Goal: Task Accomplishment & Management: Use online tool/utility

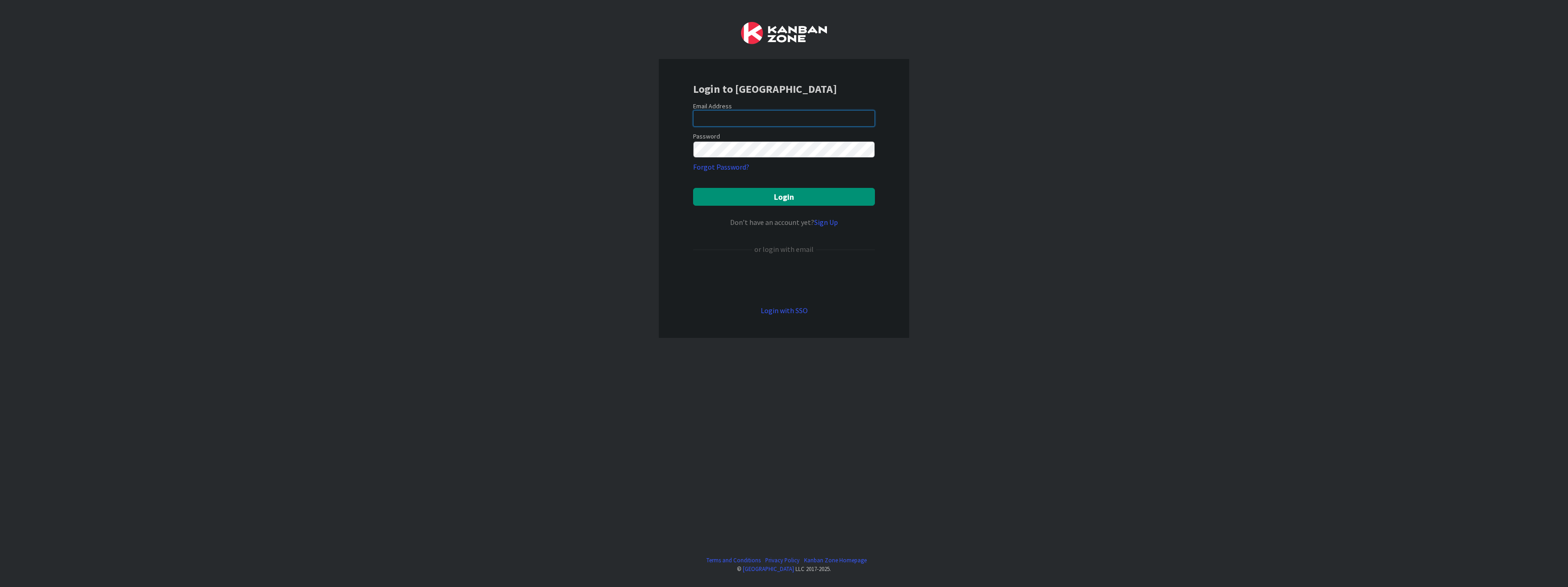
click at [739, 115] on input "email" at bounding box center [784, 118] width 182 height 16
click at [763, 120] on input "email" at bounding box center [784, 118] width 182 height 16
type input "[EMAIL_ADDRESS][DOMAIN_NAME]"
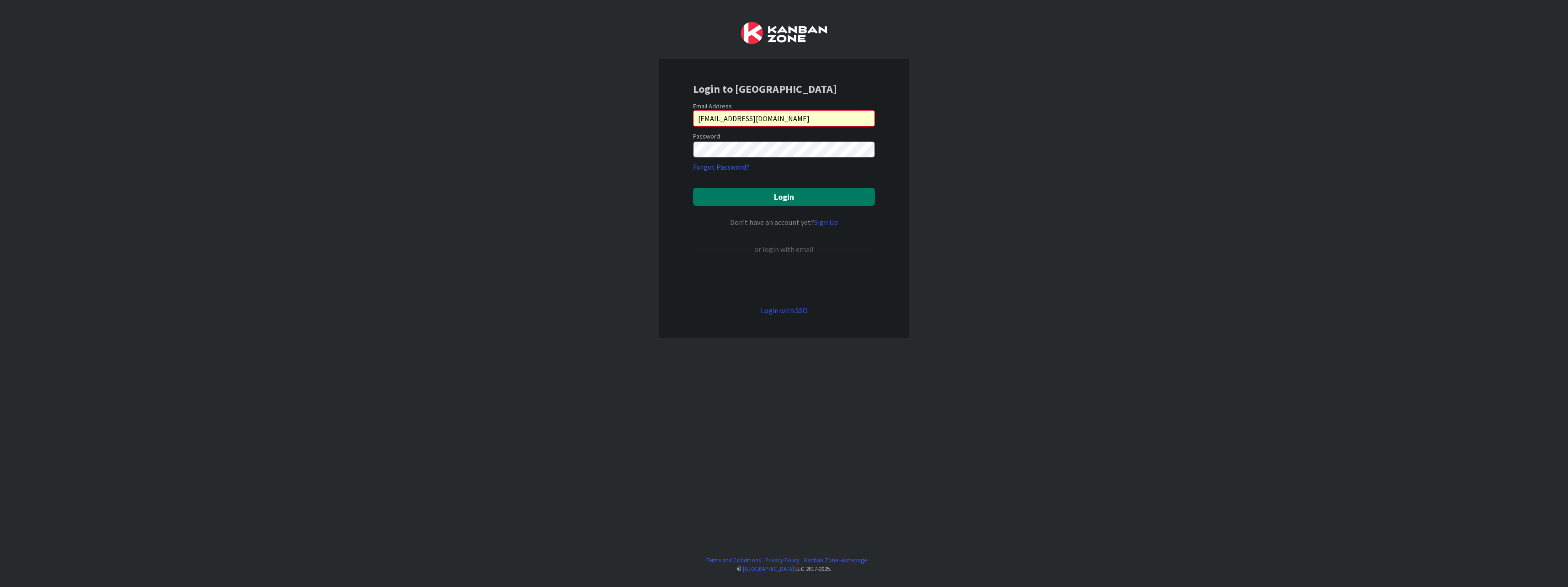
click at [764, 193] on button "Login" at bounding box center [784, 197] width 182 height 18
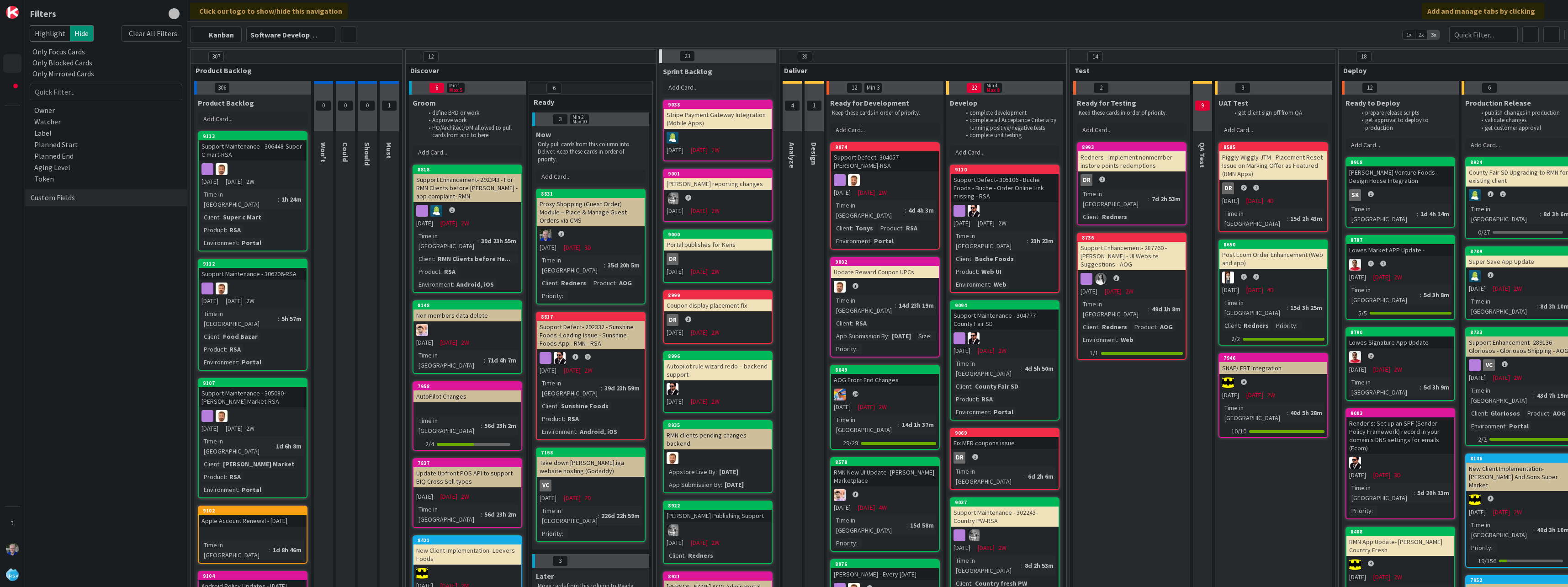
click at [69, 191] on div "Custom Fields" at bounding box center [106, 197] width 161 height 17
click at [62, 211] on div "Client" at bounding box center [106, 216] width 161 height 12
click at [102, 235] on input "text" at bounding box center [106, 231] width 148 height 13
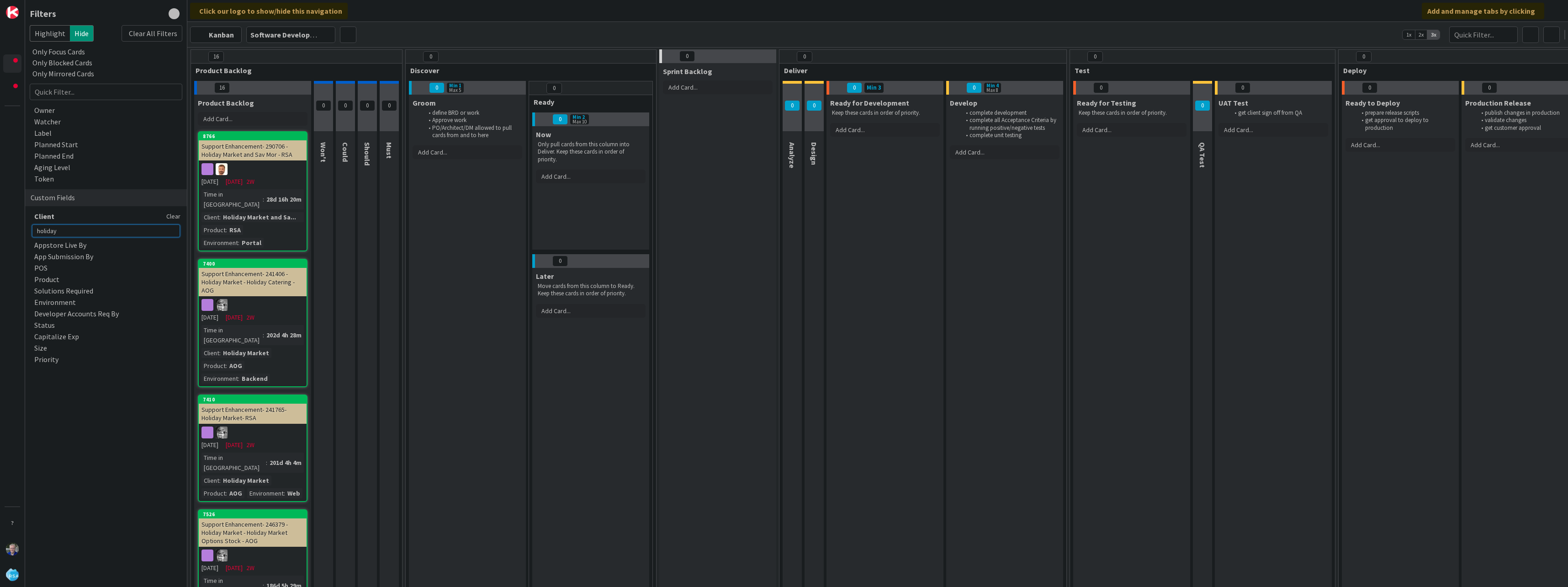
type input "holiday"
click at [269, 404] on div "Support Enhancement- 241765- Holiday Market- RSA" at bounding box center [252, 414] width 108 height 20
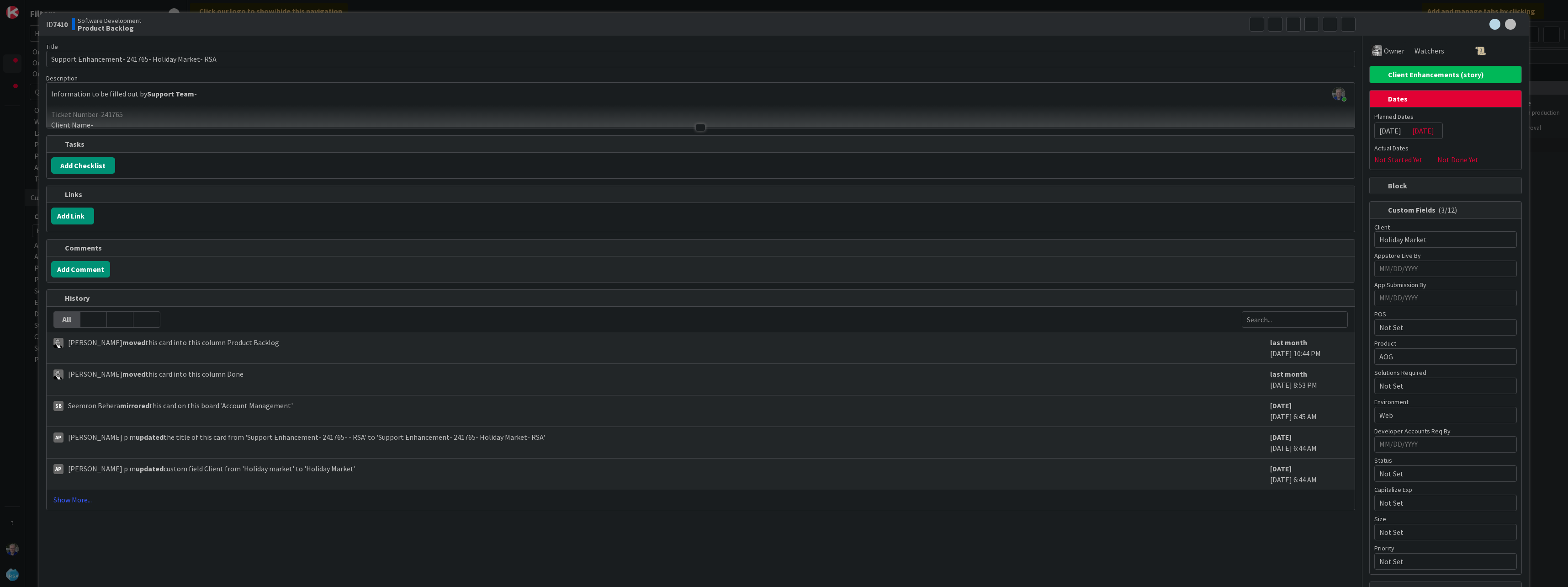
click at [309, 114] on div at bounding box center [701, 116] width 1308 height 23
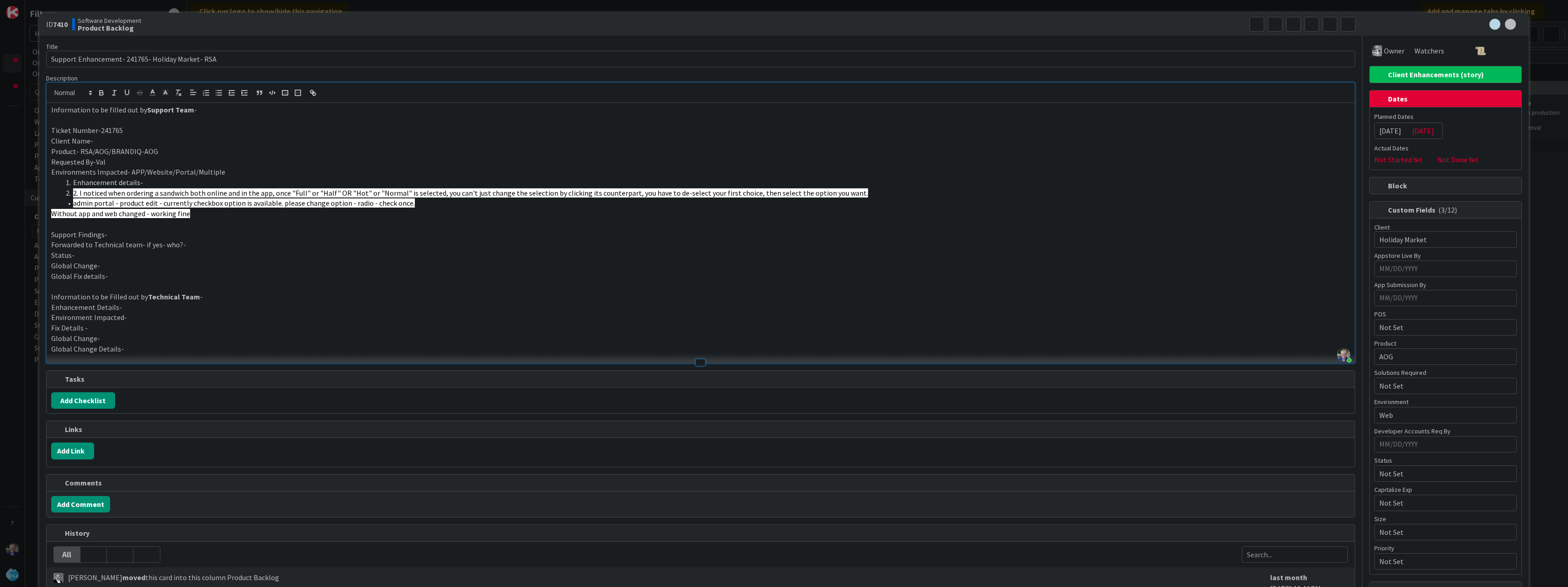
click at [199, 22] on div "Software Development Product Backlog" at bounding box center [385, 24] width 626 height 15
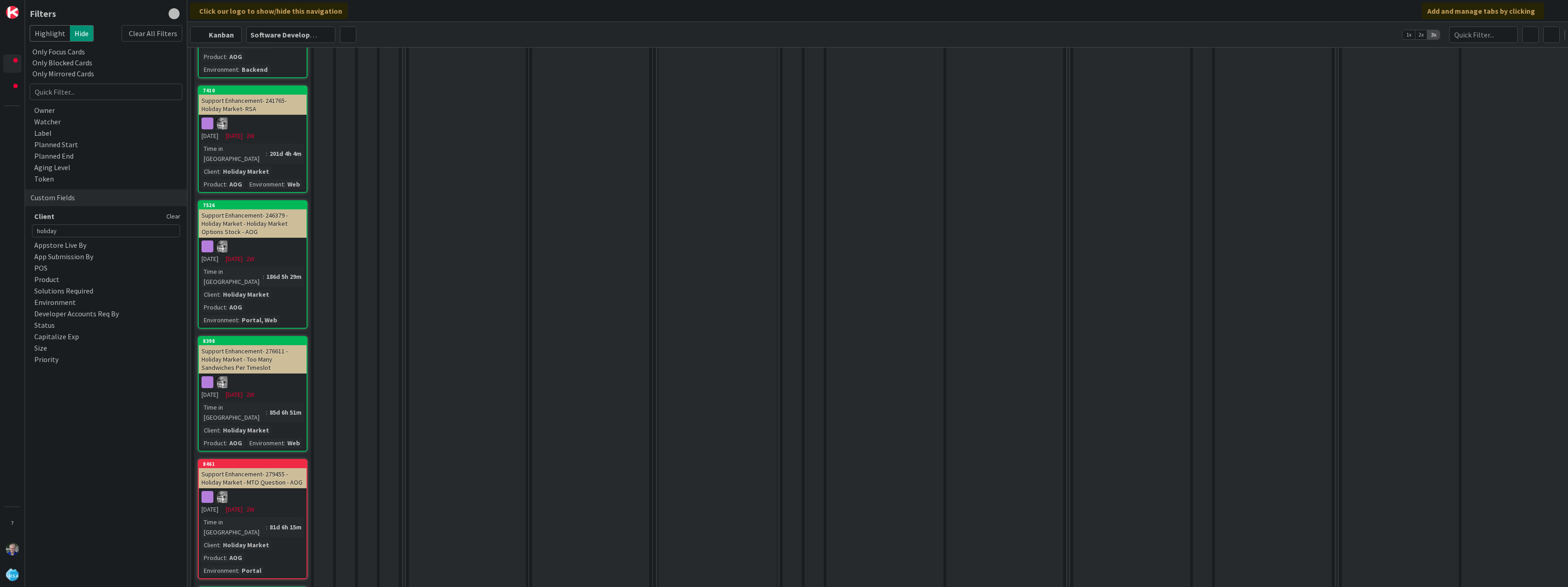
scroll to position [320, 0]
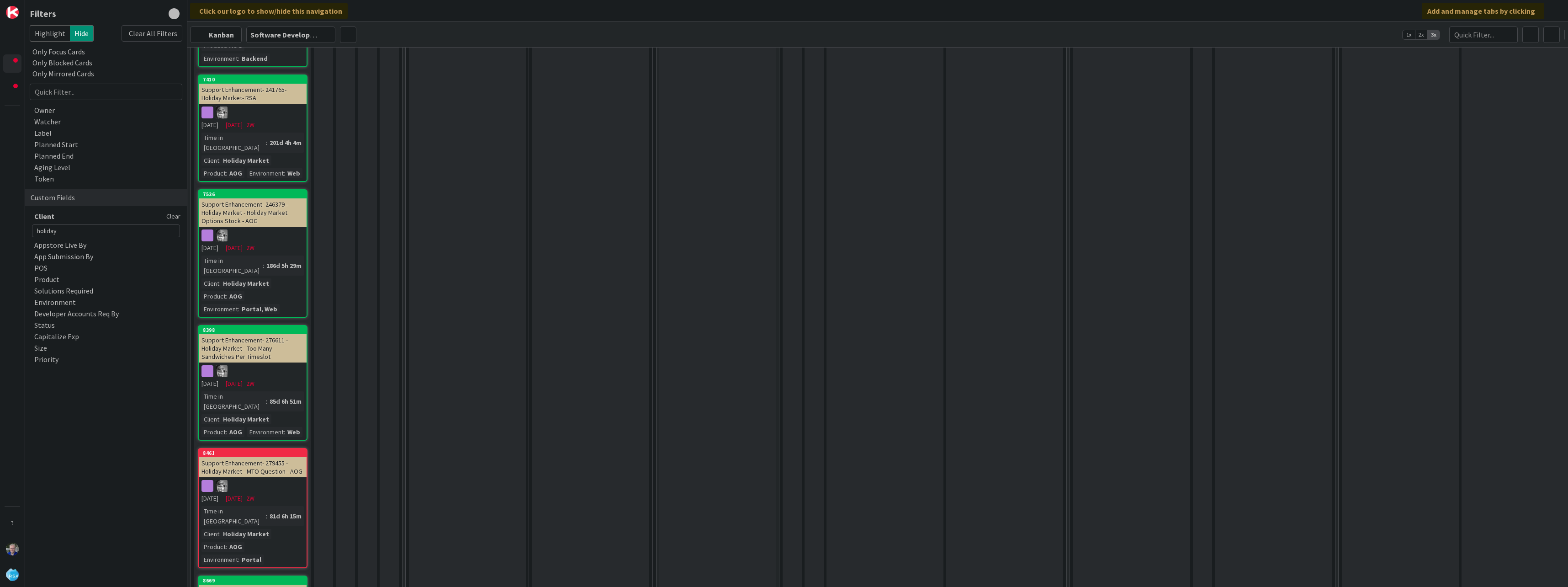
click at [257, 334] on div "Support Enhancement- 276611 - Holiday Market - Too Many Sandwiches Per Timeslot" at bounding box center [252, 348] width 108 height 29
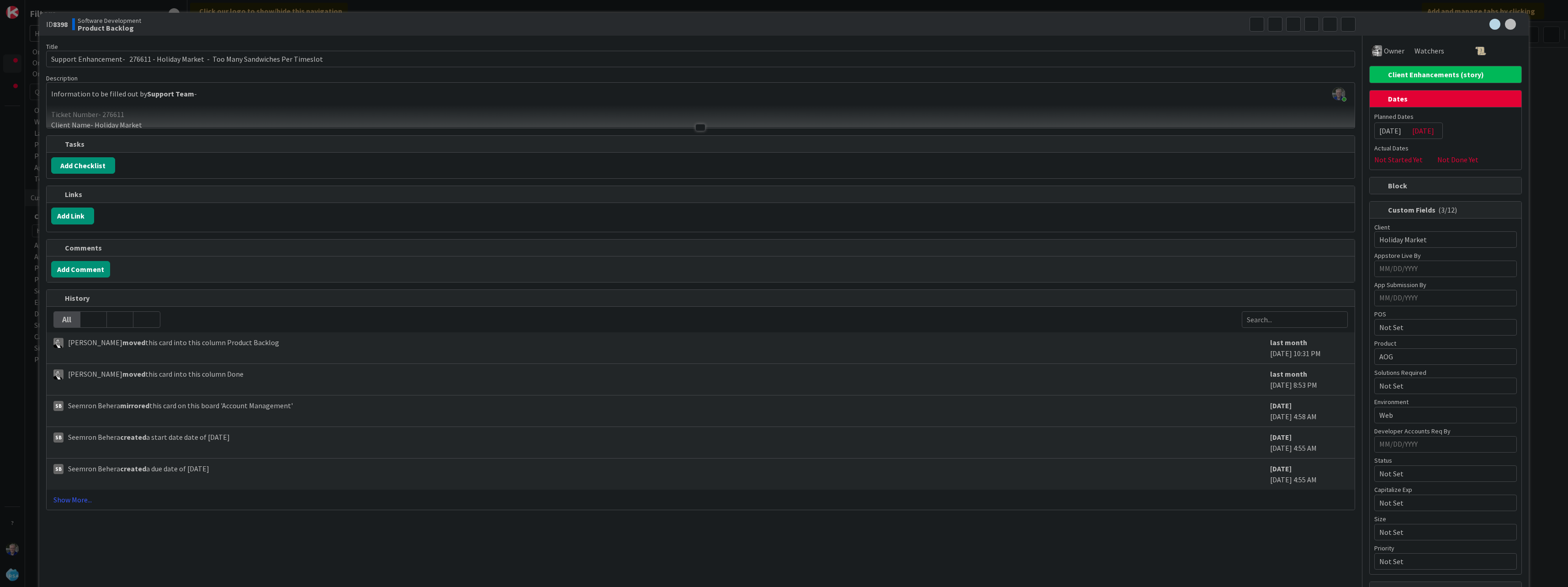
click at [456, 119] on div at bounding box center [701, 116] width 1308 height 23
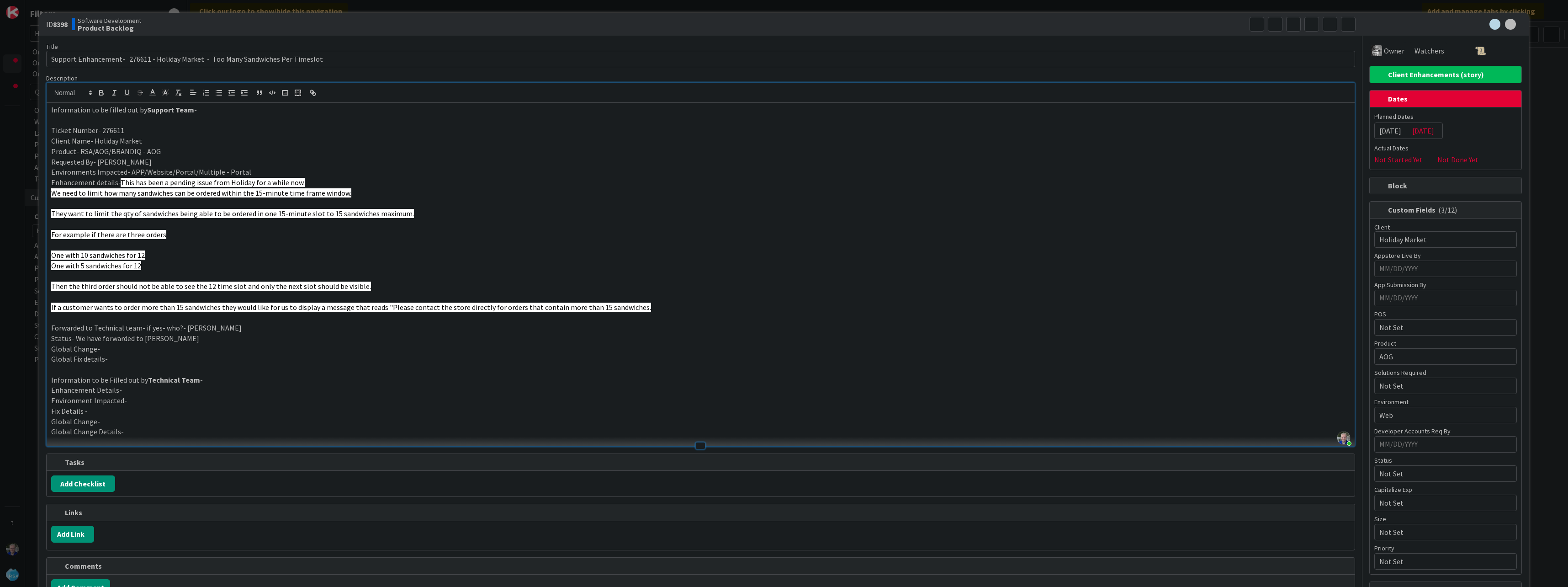
click at [92, 29] on b "Product Backlog" at bounding box center [110, 28] width 64 height 7
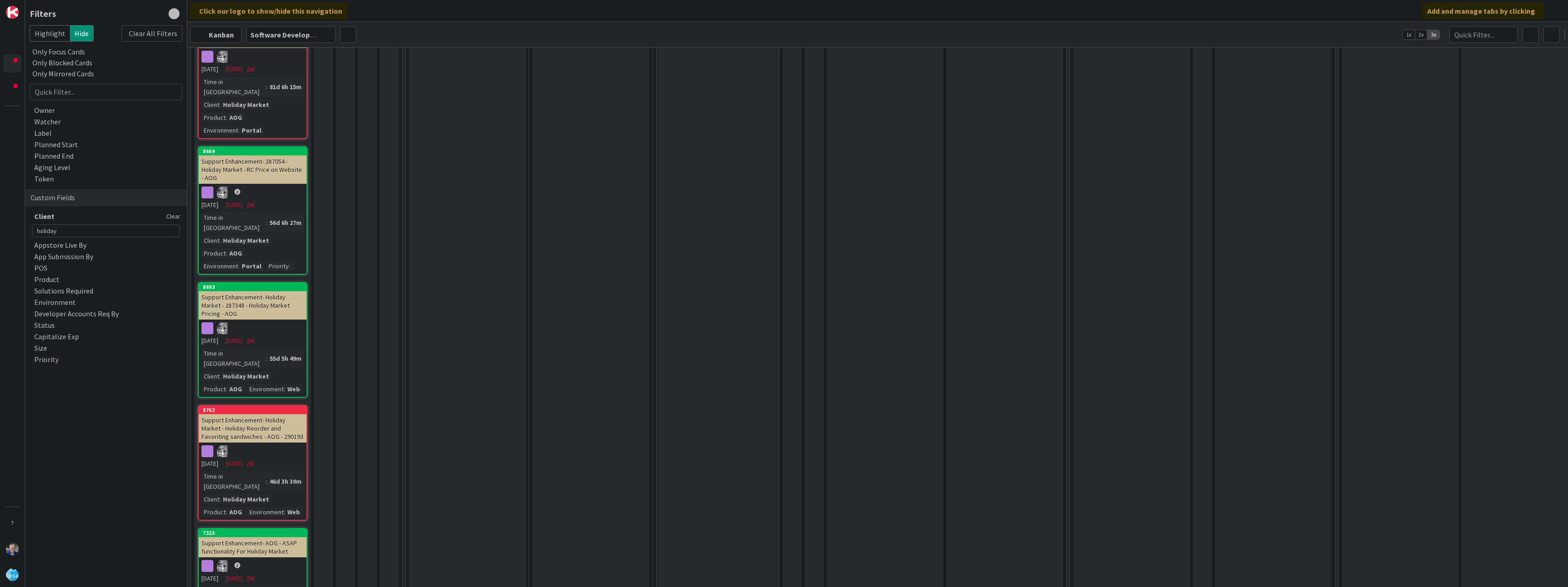
scroll to position [755, 0]
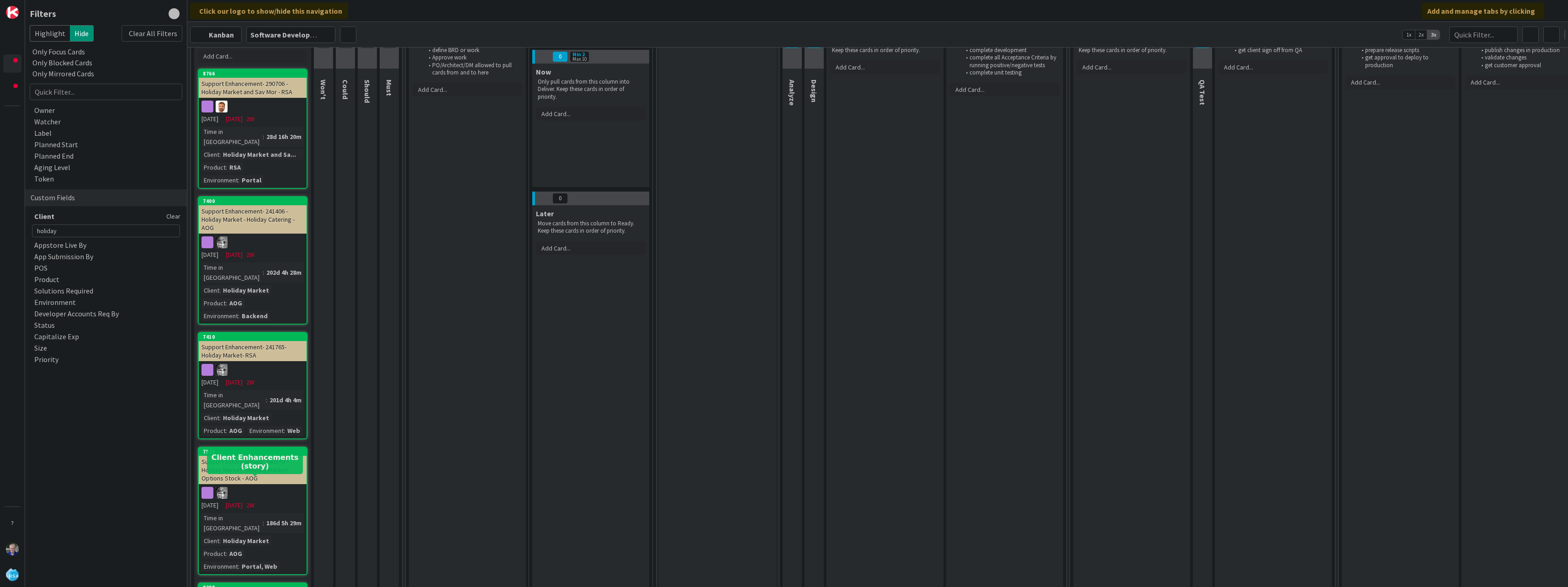
scroll to position [0, 0]
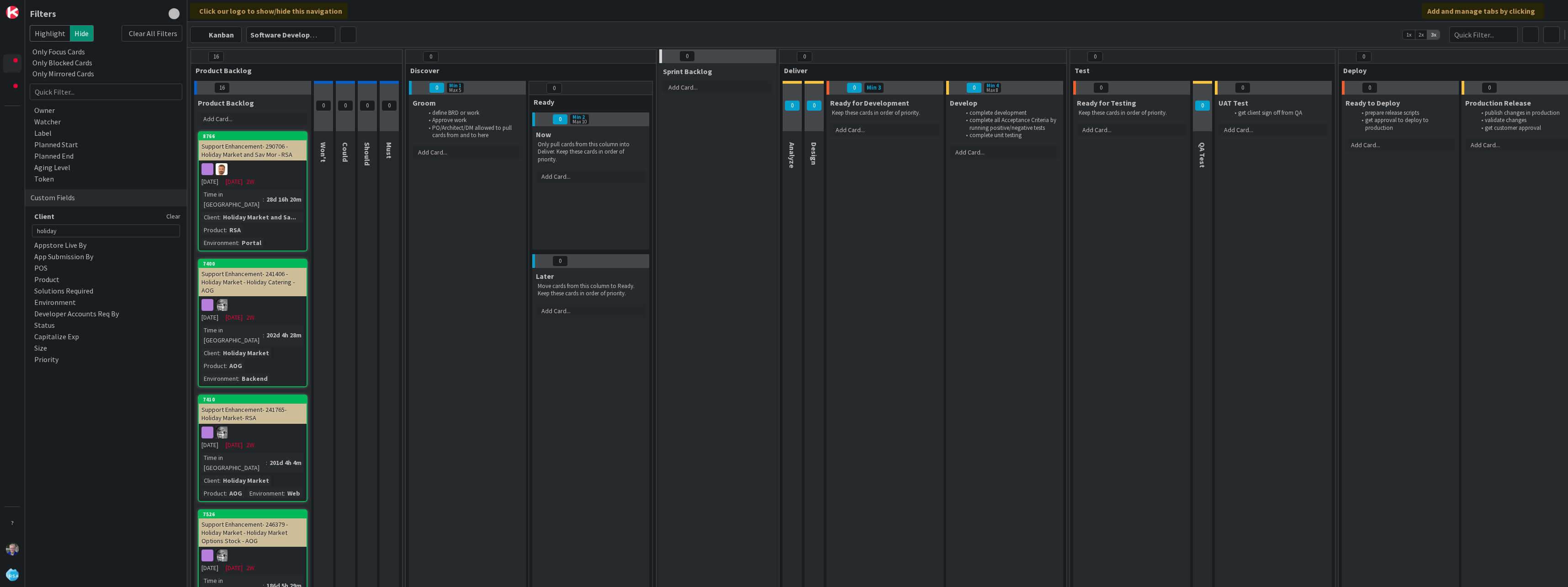
click at [252, 272] on div "Support Enhancement- 241406 - Holiday Market - Holiday Catering - AOG" at bounding box center [252, 282] width 108 height 29
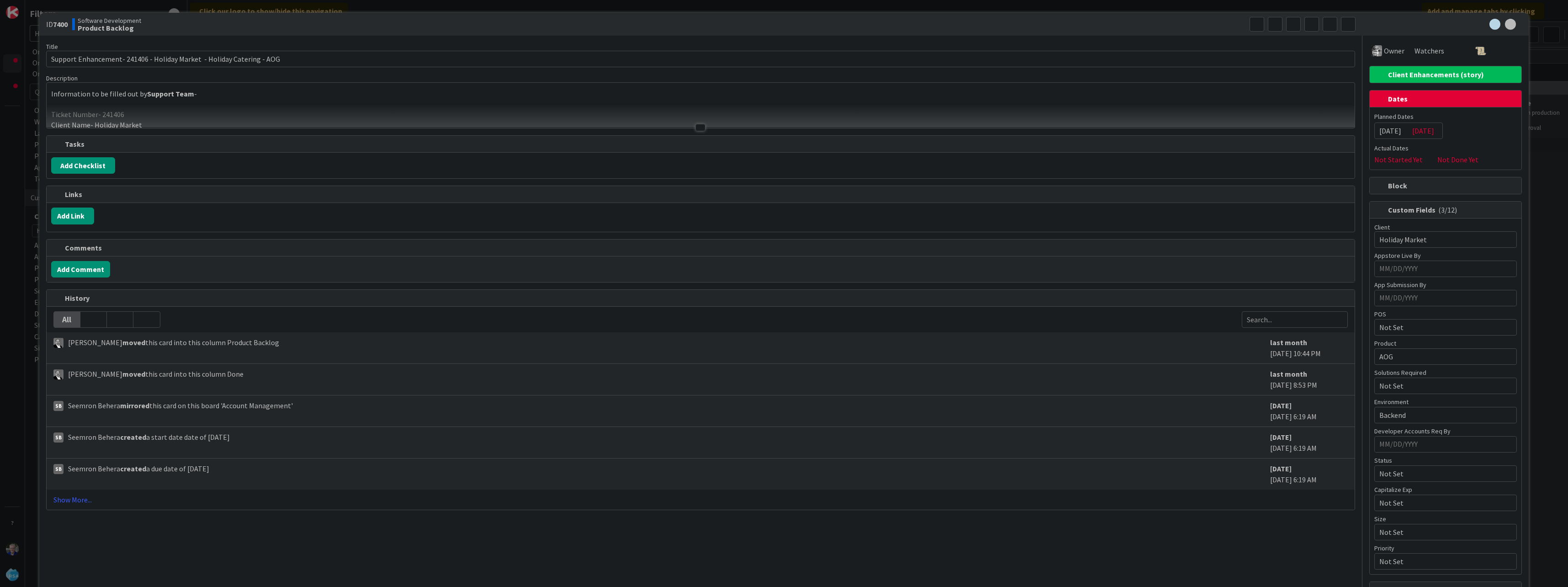
click at [364, 117] on div at bounding box center [701, 116] width 1308 height 23
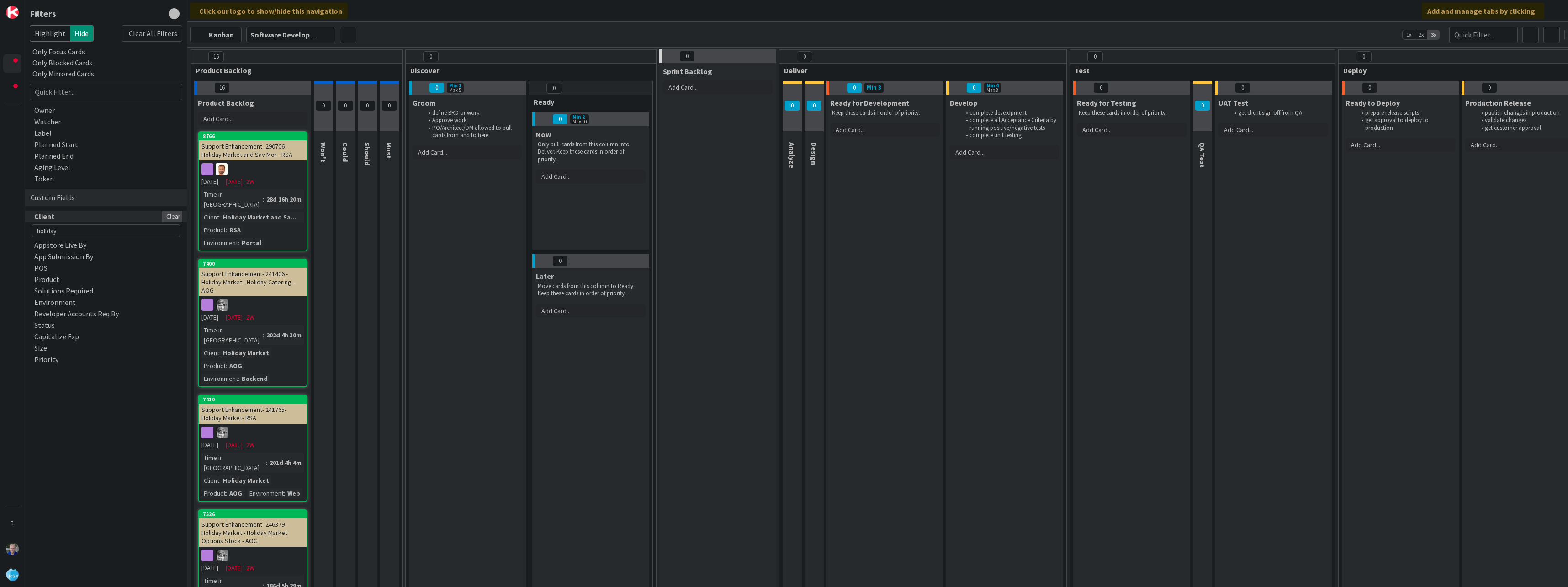
click at [178, 216] on div "Clear" at bounding box center [172, 216] width 20 height 12
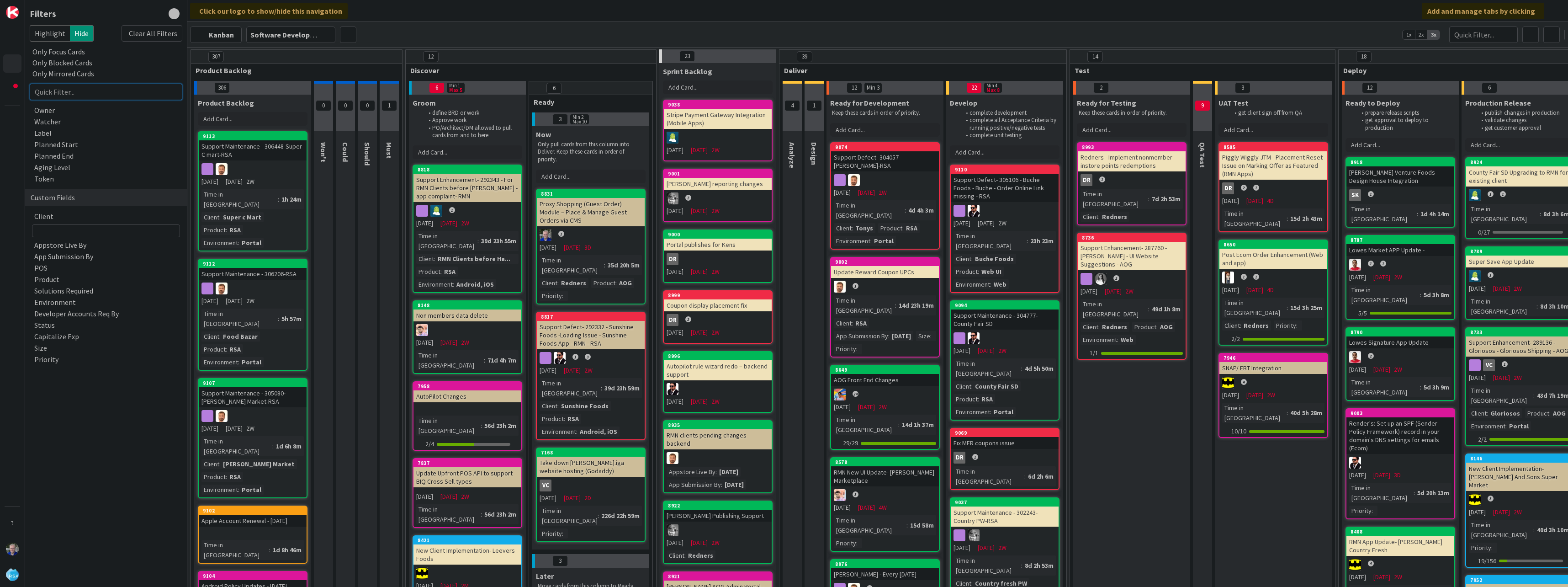
click at [100, 94] on input "text" at bounding box center [106, 92] width 153 height 16
type input "7399"
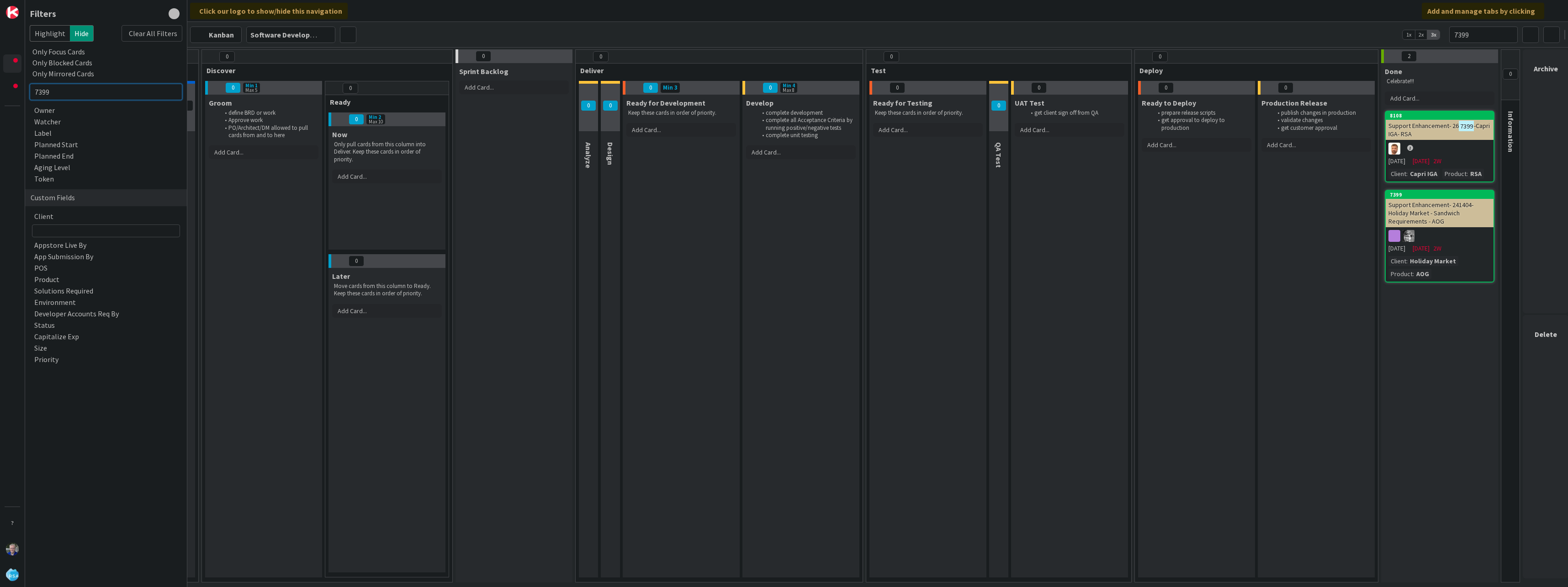
scroll to position [0, 214]
type input "7399"
click at [1449, 220] on div "Support Enhancement- 241404- Holiday Market - Sandwich Requirements - AOG" at bounding box center [1435, 213] width 108 height 29
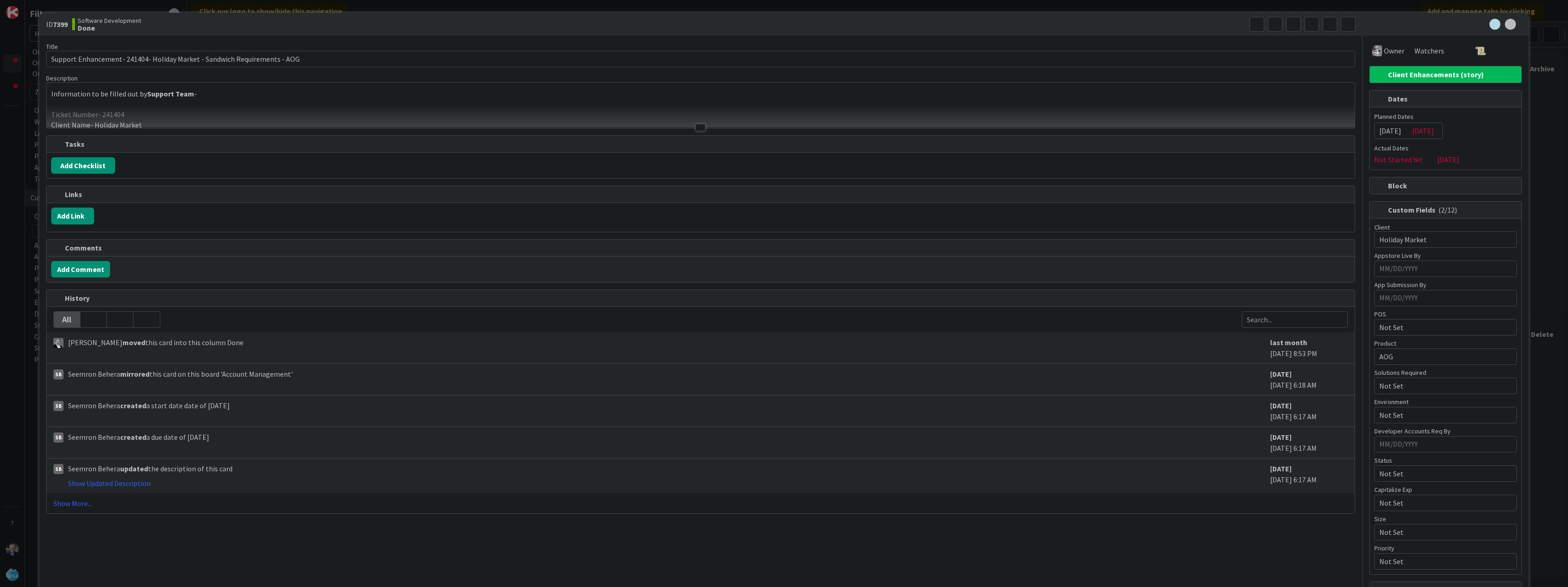
click at [694, 114] on div at bounding box center [701, 116] width 1308 height 23
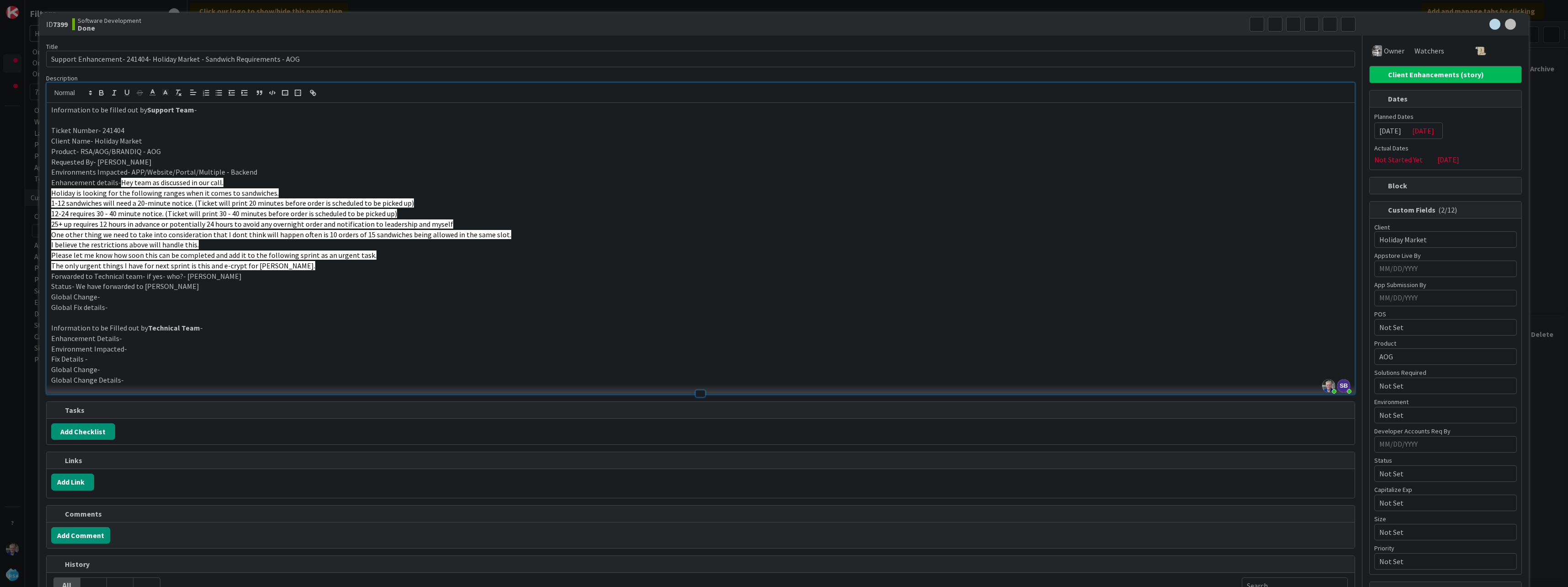
click at [467, 21] on div "Software Development Done" at bounding box center [385, 24] width 626 height 15
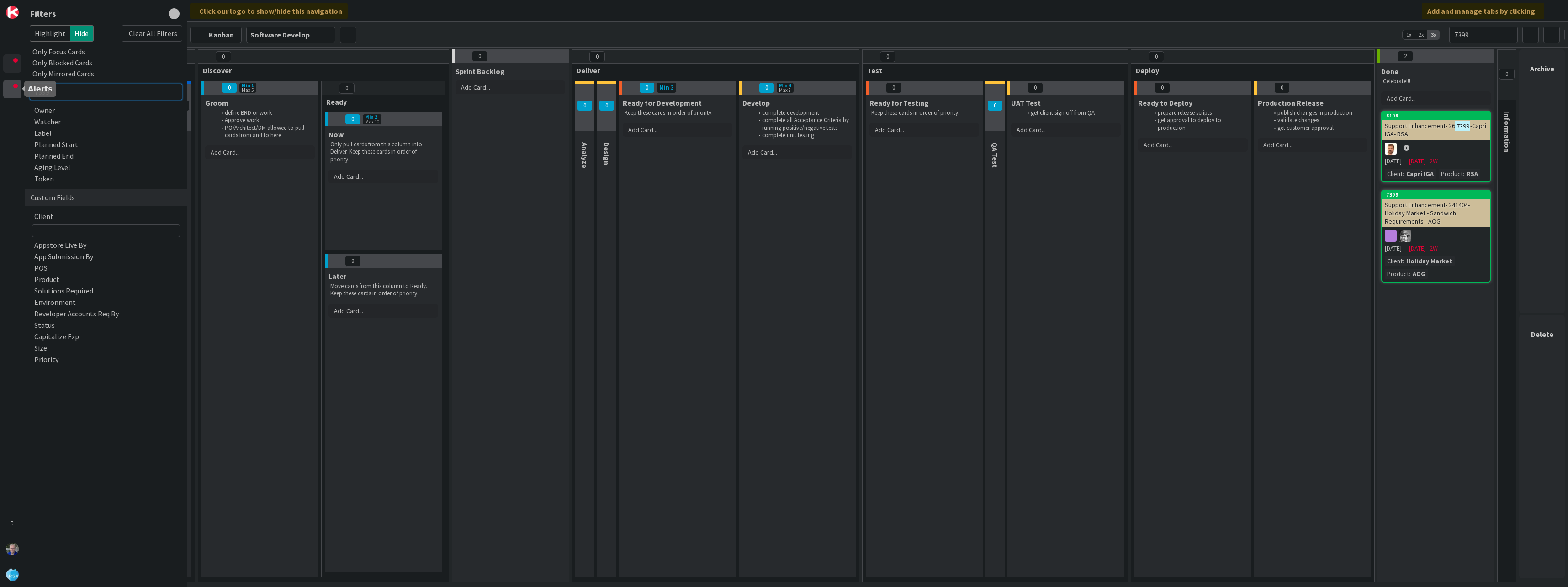
drag, startPoint x: 55, startPoint y: 90, endPoint x: 14, endPoint y: 90, distance: 41.0
click at [14, 90] on div "Filters Highlight Hide Clear All Filters Only Focus Cards Only Blocked Cards On…" at bounding box center [94, 293] width 187 height 587
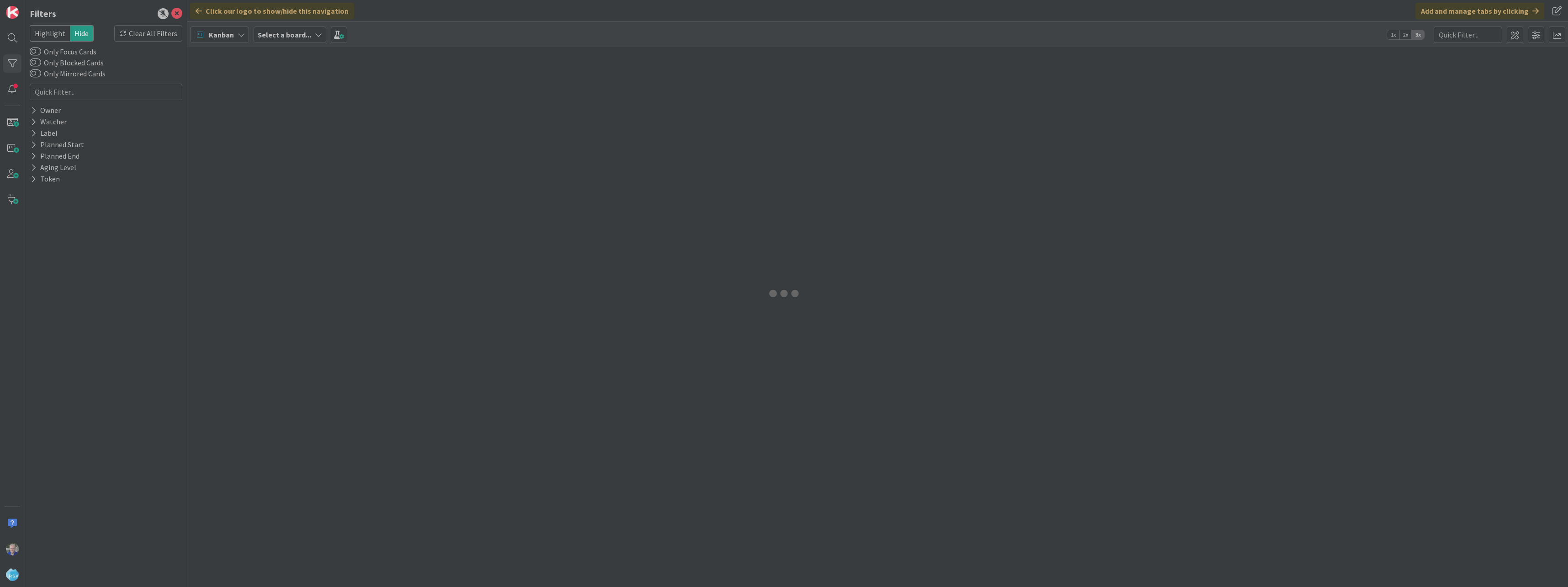
type input "7399"
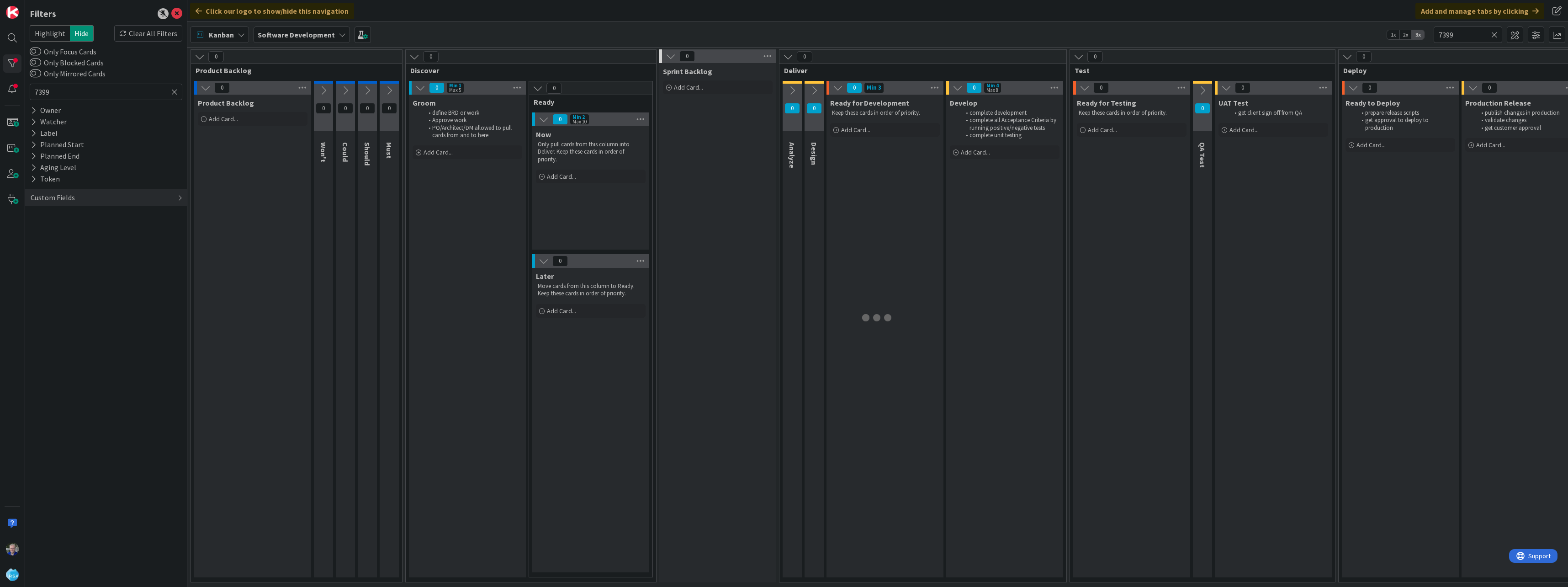
click at [174, 92] on icon at bounding box center [174, 92] width 6 height 8
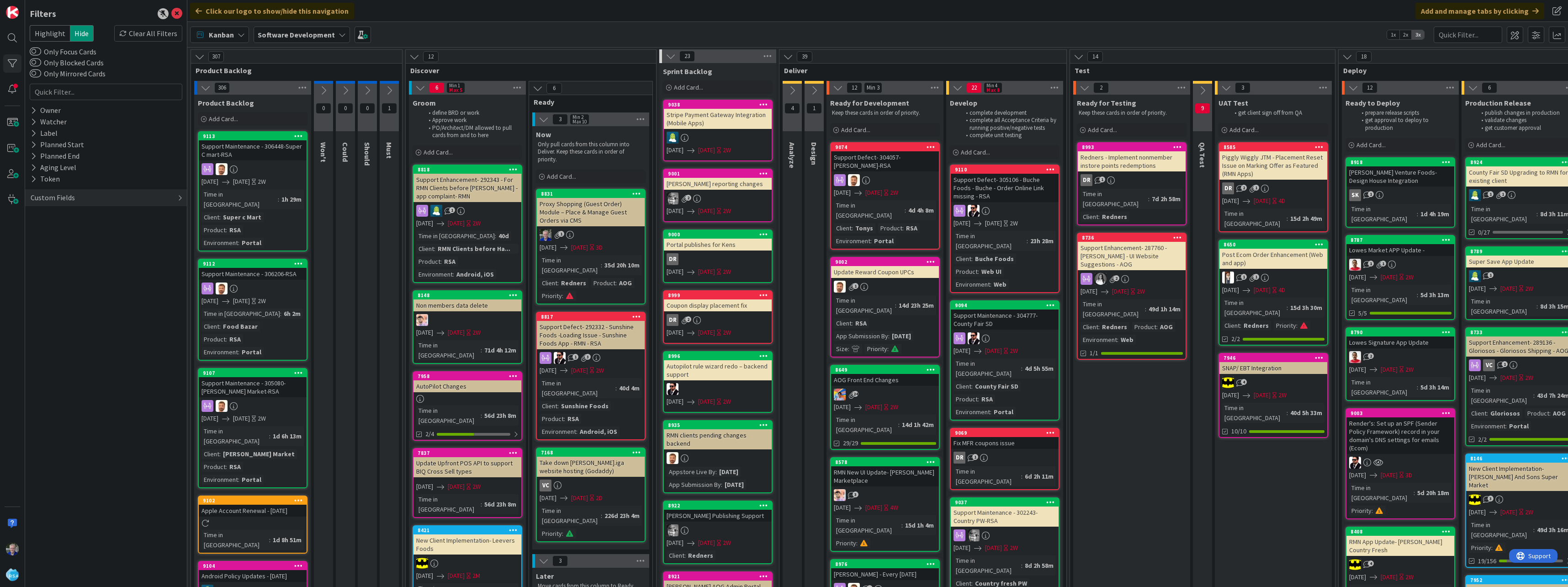
click at [78, 200] on div "Custom Fields" at bounding box center [106, 197] width 161 height 17
click at [62, 217] on div "Client" at bounding box center [106, 216] width 161 height 12
click at [61, 230] on input "text" at bounding box center [106, 231] width 148 height 13
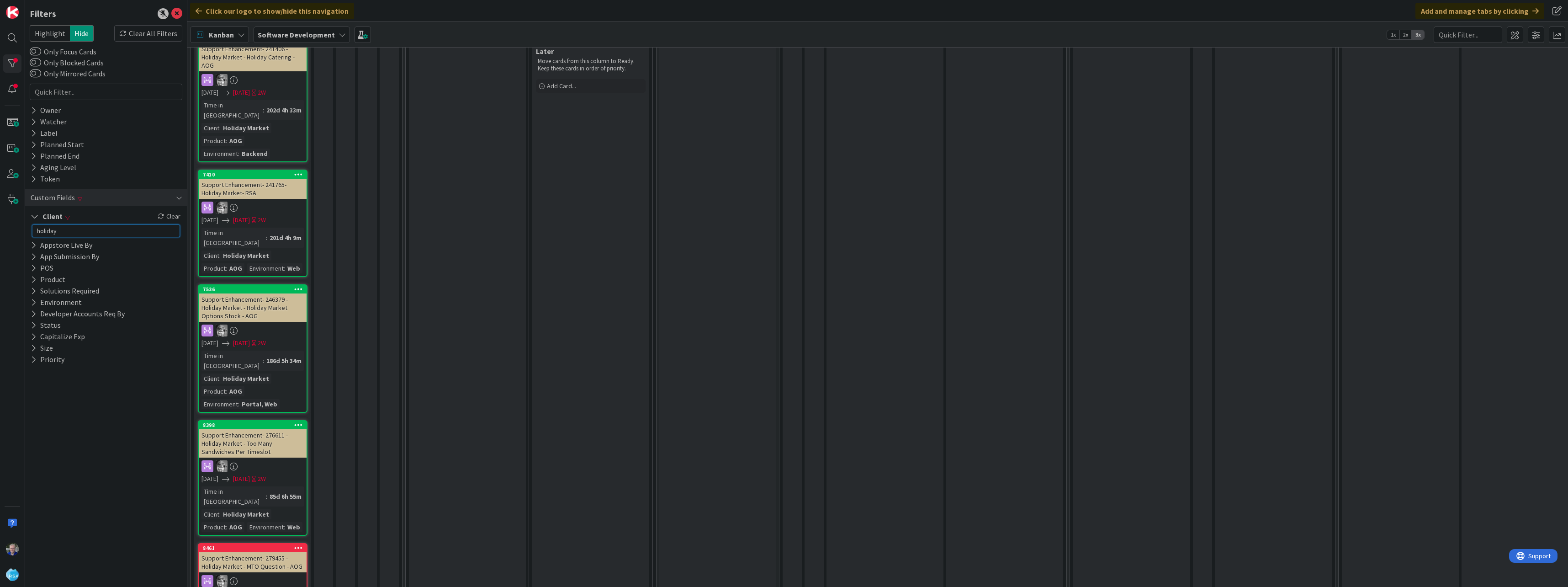
scroll to position [229, 0]
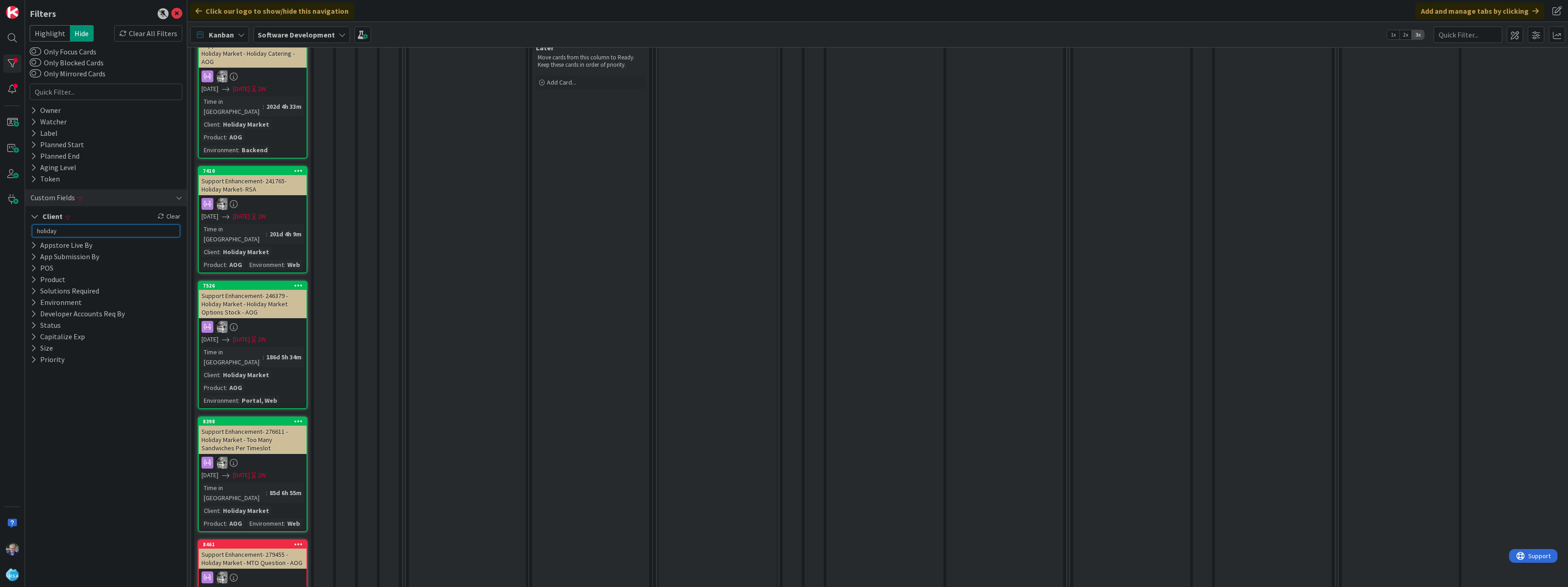
type input "holiday"
click at [226, 425] on div "Support Enhancement- 276611 - Holiday Market - Too Many Sandwiches Per Timeslot" at bounding box center [252, 440] width 108 height 29
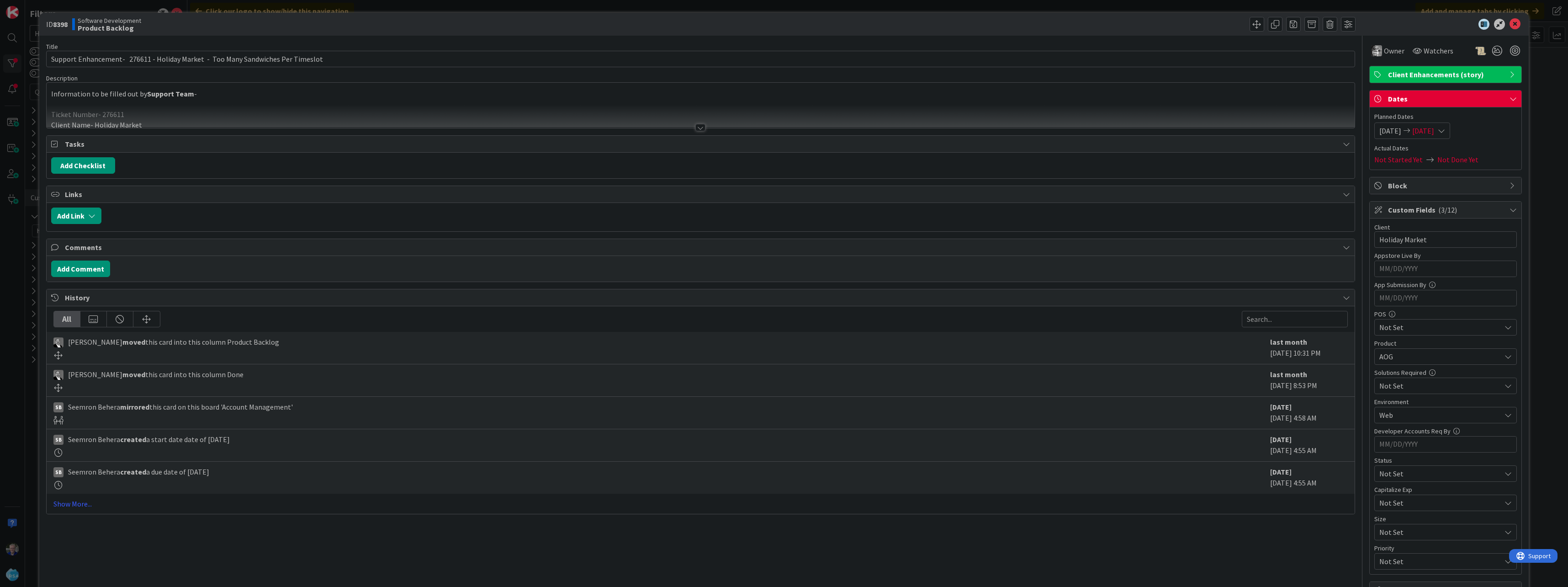
click at [286, 111] on div at bounding box center [701, 116] width 1308 height 23
